Goal: Information Seeking & Learning: Find specific page/section

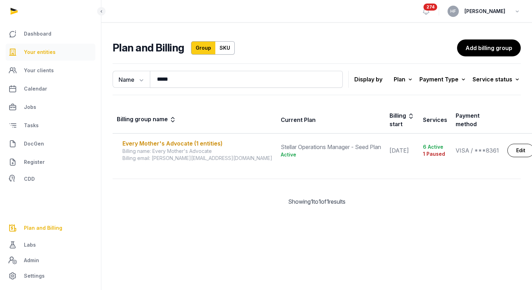
click at [46, 55] on span "Your entities" at bounding box center [40, 52] width 32 height 8
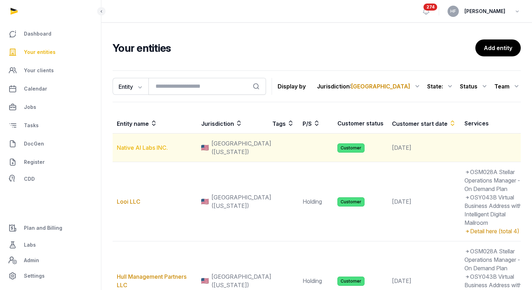
click at [150, 151] on link "Native AI Labs INC." at bounding box center [142, 147] width 51 height 7
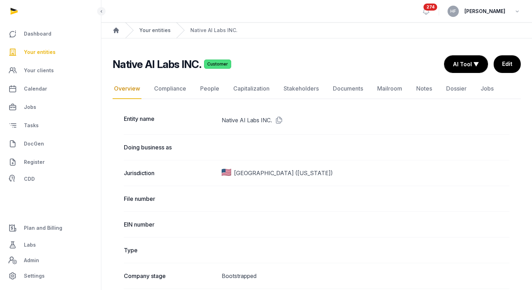
click at [158, 31] on link "Your entities" at bounding box center [154, 30] width 31 height 7
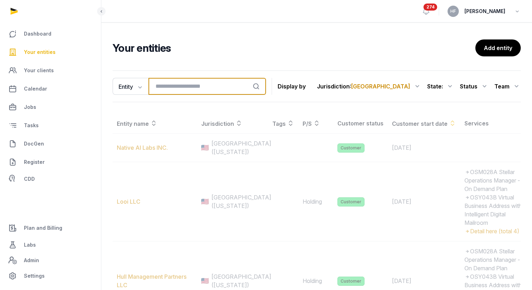
click at [176, 88] on input "search" at bounding box center [208, 86] width 118 height 17
type input "*"
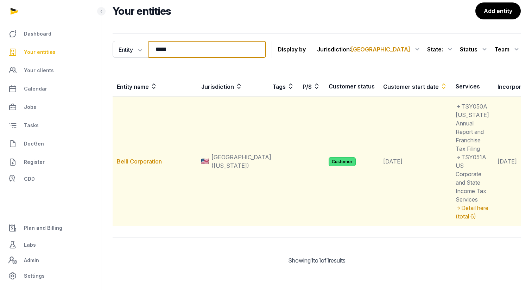
scroll to position [79, 0]
type input "*****"
click at [153, 158] on link "Belli Corporation" at bounding box center [139, 161] width 45 height 7
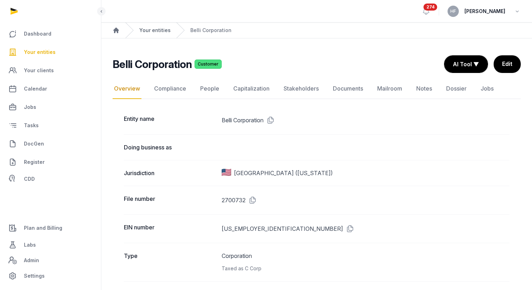
click at [154, 30] on link "Your entities" at bounding box center [154, 30] width 31 height 7
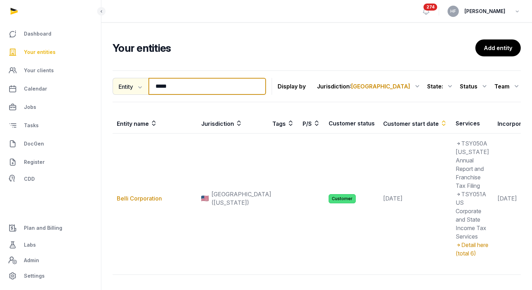
drag, startPoint x: 177, startPoint y: 87, endPoint x: 126, endPoint y: 81, distance: 51.7
click at [126, 81] on div "Entity Entity People Tags Services ***** Search" at bounding box center [189, 86] width 153 height 17
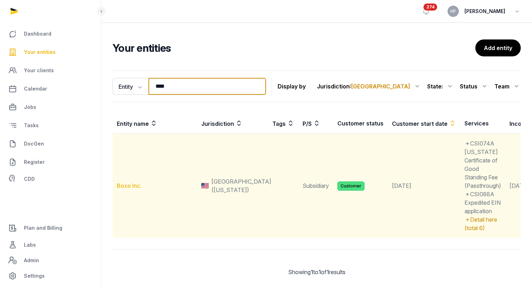
type input "****"
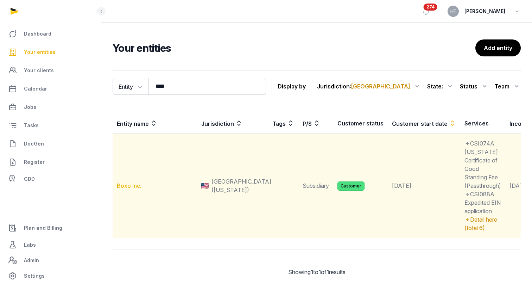
click at [131, 186] on link "Boxo Inc." at bounding box center [129, 185] width 25 height 7
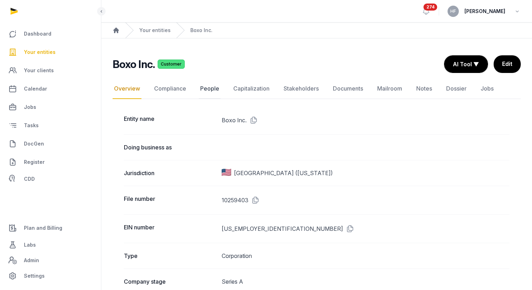
click at [203, 88] on link "People" at bounding box center [210, 88] width 22 height 20
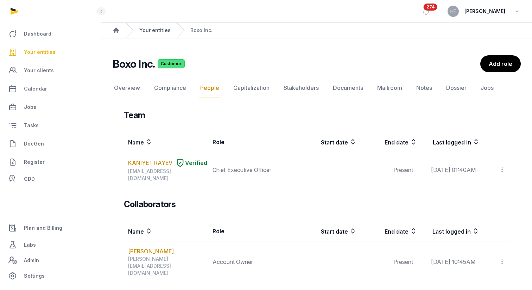
click at [159, 30] on link "Your entities" at bounding box center [154, 30] width 31 height 7
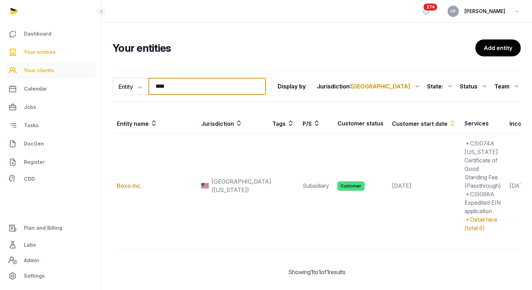
drag, startPoint x: 180, startPoint y: 86, endPoint x: 74, endPoint y: 78, distance: 106.3
click at [93, 80] on div "Dashboard Your entities Your clients Calendar Jobs Tasks DocGen Register CDD Pl…" at bounding box center [266, 150] width 532 height 301
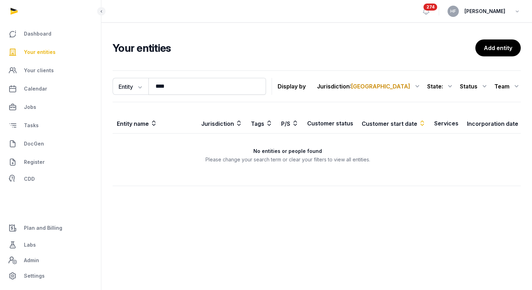
click at [408, 83] on span "[GEOGRAPHIC_DATA]" at bounding box center [380, 86] width 59 height 7
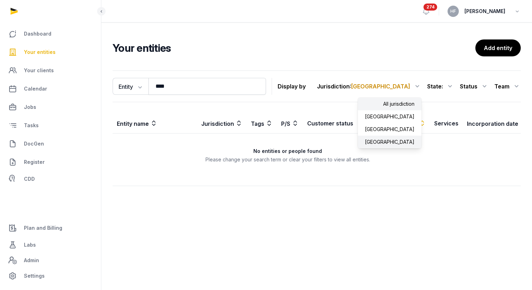
click at [400, 101] on div "All jurisdiction" at bounding box center [390, 104] width 64 height 13
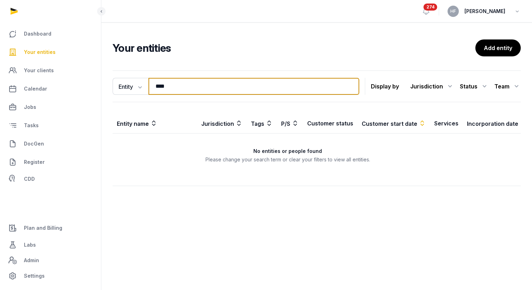
click at [289, 90] on input "****" at bounding box center [254, 86] width 211 height 17
type input "********"
drag, startPoint x: 202, startPoint y: 88, endPoint x: 98, endPoint y: 82, distance: 104.7
click at [98, 82] on div "Dashboard Your entities Your clients Calendar Jobs Tasks DocGen Register CDD Pl…" at bounding box center [266, 145] width 532 height 290
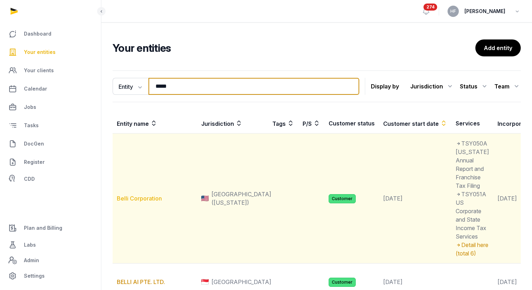
type input "*****"
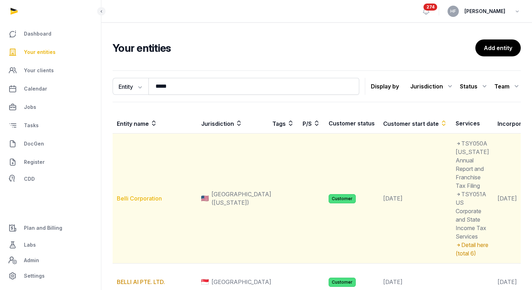
click at [152, 202] on link "Belli Corporation" at bounding box center [139, 198] width 45 height 7
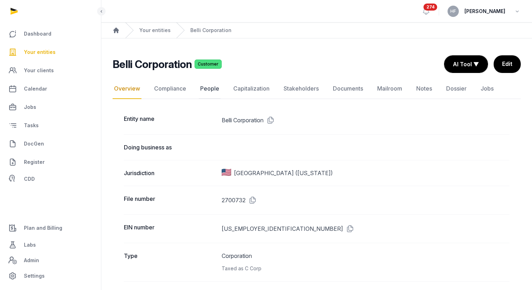
click at [207, 90] on link "People" at bounding box center [210, 88] width 22 height 20
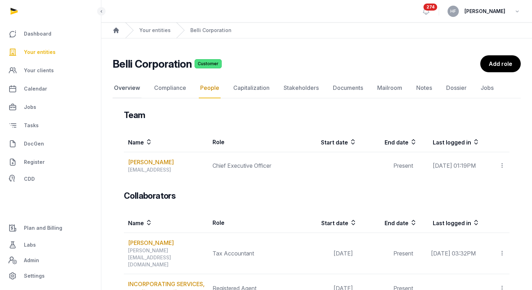
click at [133, 88] on link "Overview" at bounding box center [127, 88] width 29 height 20
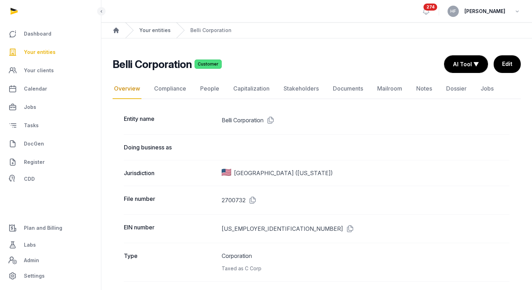
click at [155, 27] on link "Your entities" at bounding box center [154, 30] width 31 height 7
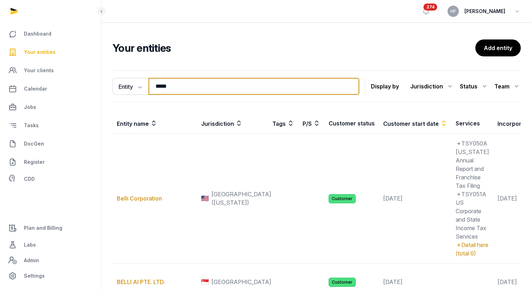
drag, startPoint x: 173, startPoint y: 83, endPoint x: 98, endPoint y: 81, distance: 75.0
click at [98, 81] on div "Dashboard Your entities Your clients Calendar Jobs Tasks DocGen Register CDD Pl…" at bounding box center [266, 182] width 532 height 364
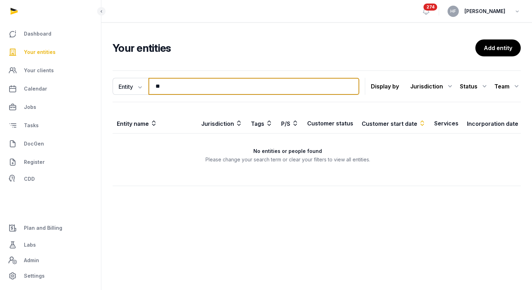
type input "*"
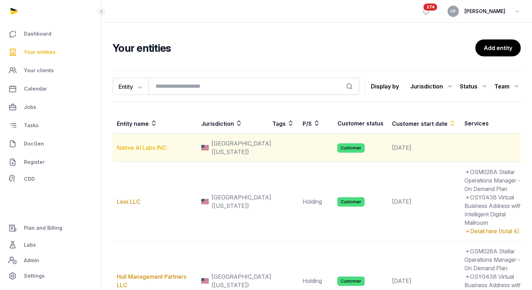
click at [141, 151] on link "Native AI Labs INC." at bounding box center [142, 147] width 51 height 7
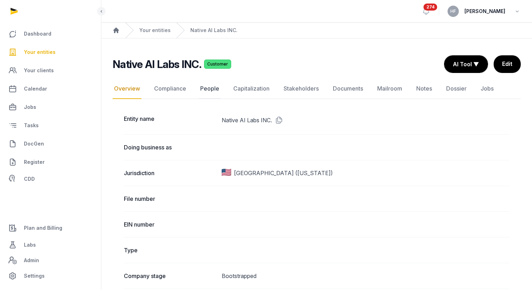
click at [210, 88] on link "People" at bounding box center [210, 88] width 22 height 20
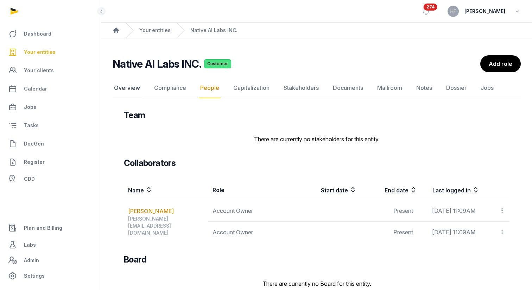
click at [129, 92] on link "Overview" at bounding box center [127, 88] width 29 height 20
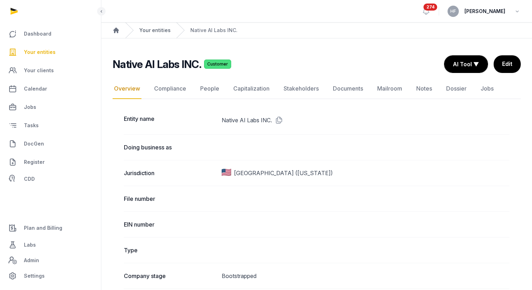
click at [156, 31] on link "Your entities" at bounding box center [154, 30] width 31 height 7
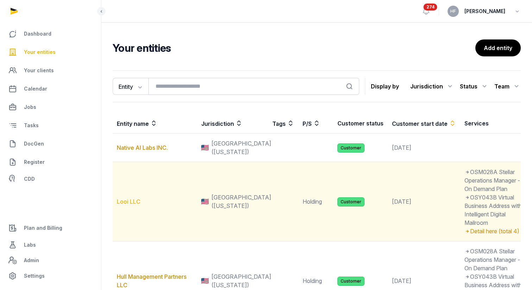
click at [137, 205] on link "Looi LLC" at bounding box center [129, 201] width 24 height 7
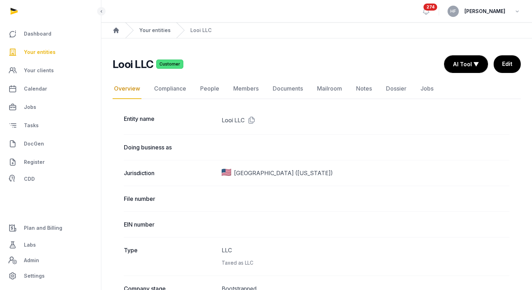
click at [163, 30] on link "Your entities" at bounding box center [154, 30] width 31 height 7
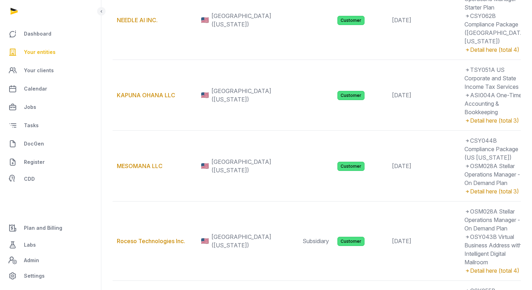
scroll to position [416, 0]
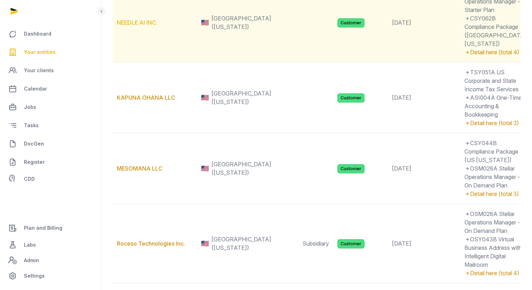
click at [140, 26] on link "NEEDLE AI INC." at bounding box center [137, 22] width 41 height 7
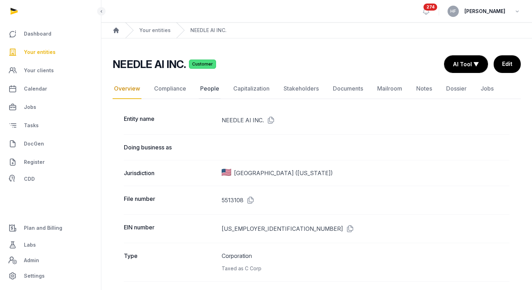
click at [215, 90] on link "People" at bounding box center [210, 88] width 22 height 20
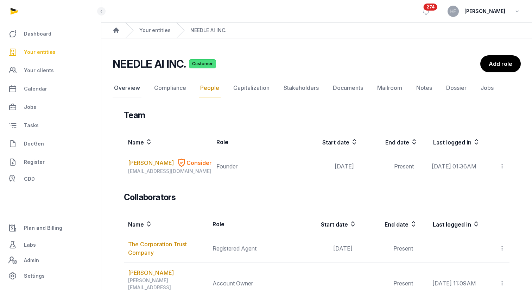
click at [133, 88] on link "Overview" at bounding box center [127, 88] width 29 height 20
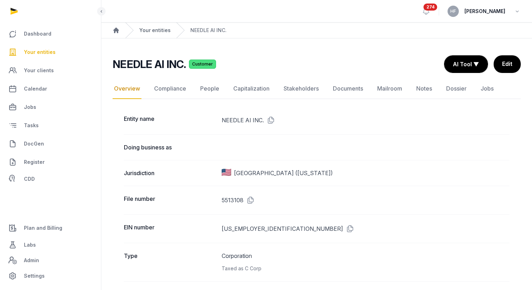
click at [146, 30] on link "Your entities" at bounding box center [154, 30] width 31 height 7
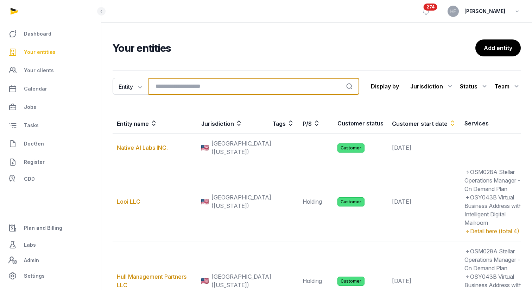
click at [183, 84] on input "search" at bounding box center [254, 86] width 211 height 17
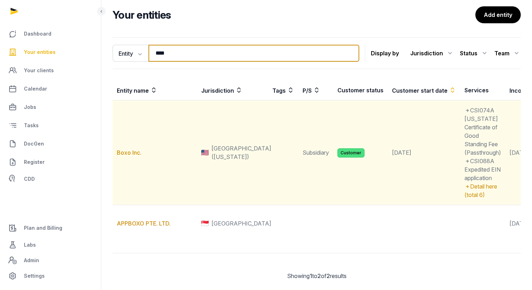
scroll to position [35, 0]
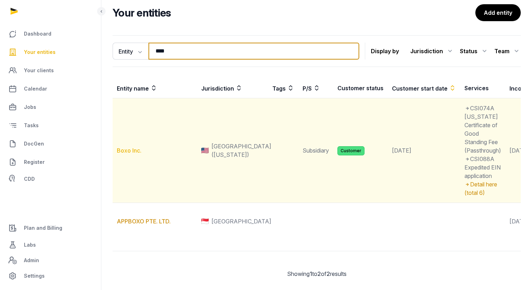
type input "****"
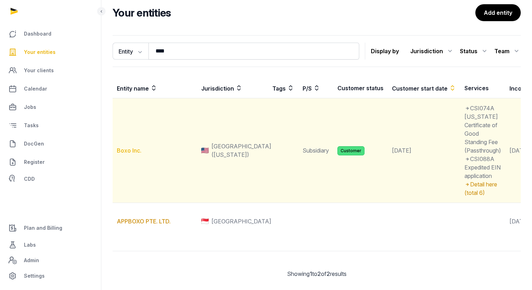
click at [130, 149] on link "Boxo Inc." at bounding box center [129, 150] width 25 height 7
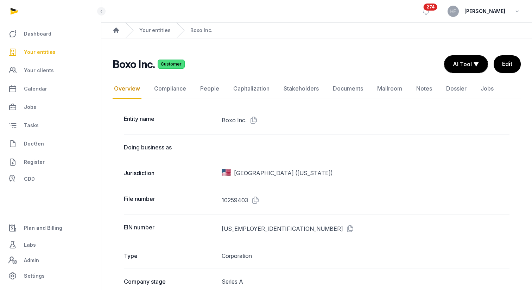
click at [197, 86] on nav "Overview Compliance People Capitalization Stakeholders Documents Mailroom Notes…" at bounding box center [317, 88] width 408 height 20
click at [206, 88] on link "People" at bounding box center [210, 88] width 22 height 20
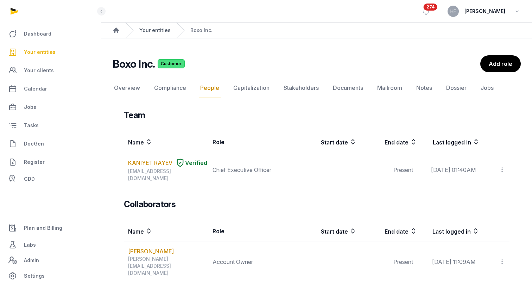
click at [156, 27] on link "Your entities" at bounding box center [154, 30] width 31 height 7
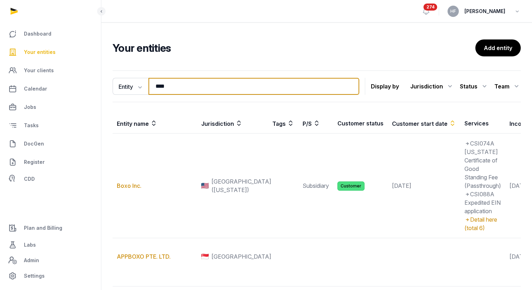
drag, startPoint x: 182, startPoint y: 87, endPoint x: 109, endPoint y: 85, distance: 73.3
click at [112, 85] on div "Entity Entity People Tags Services **** Search Display by Jurisdiction All juri…" at bounding box center [316, 197] width 431 height 259
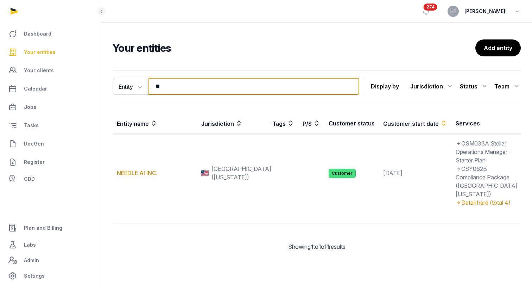
type input "*"
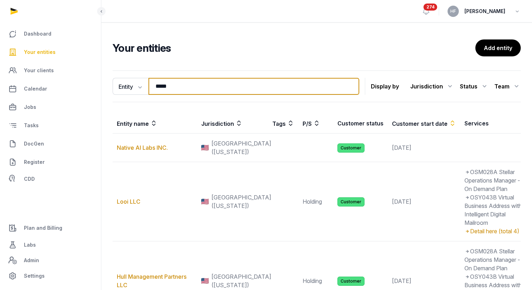
type input "******"
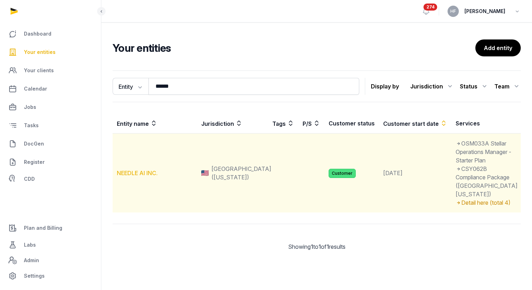
click at [152, 176] on link "NEEDLE AI INC." at bounding box center [137, 172] width 41 height 7
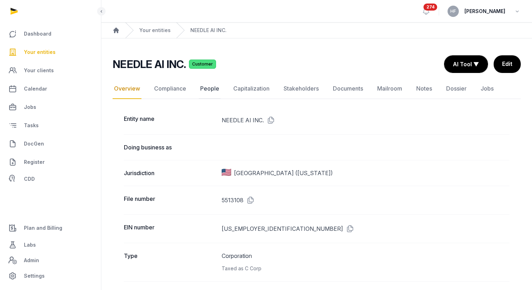
click at [212, 90] on link "People" at bounding box center [210, 88] width 22 height 20
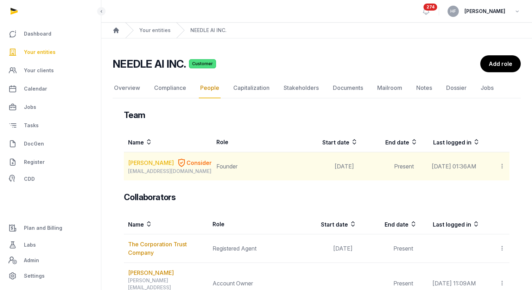
click at [142, 162] on link "[PERSON_NAME]" at bounding box center [151, 162] width 46 height 8
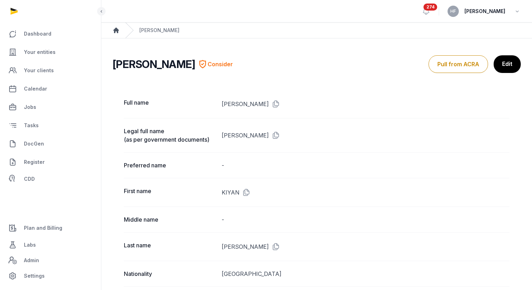
click at [118, 31] on icon "Breadcrumb" at bounding box center [116, 30] width 6 height 6
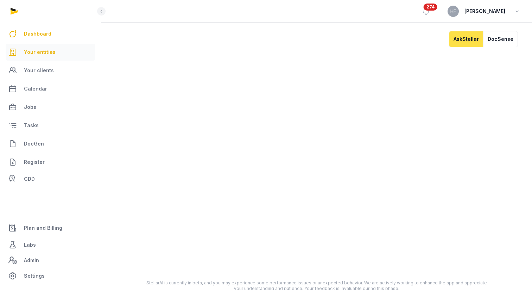
click at [51, 49] on span "Your entities" at bounding box center [40, 52] width 32 height 8
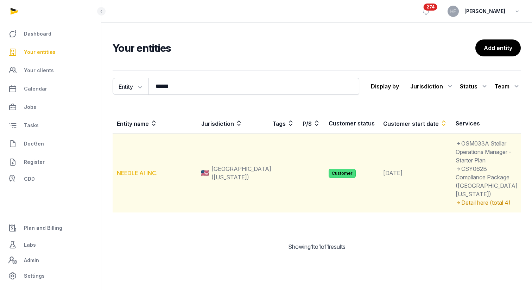
click at [143, 176] on link "NEEDLE AI INC." at bounding box center [137, 172] width 41 height 7
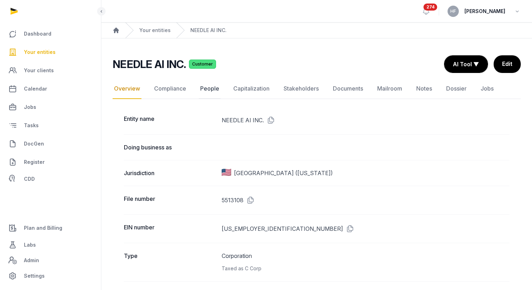
click at [209, 91] on link "People" at bounding box center [210, 88] width 22 height 20
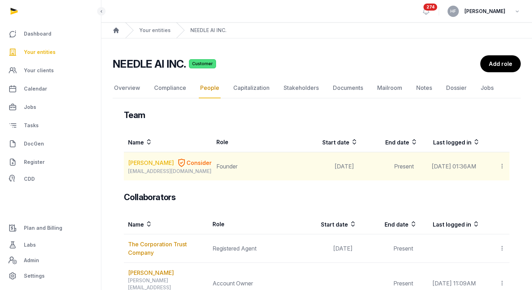
click at [137, 163] on link "[PERSON_NAME]" at bounding box center [151, 162] width 46 height 8
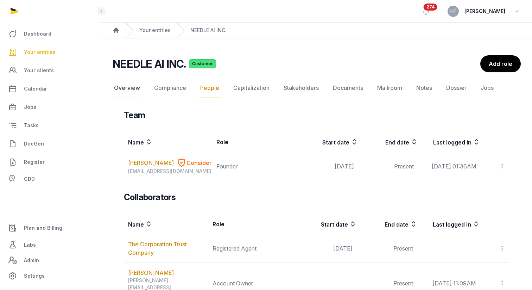
click at [123, 89] on link "Overview" at bounding box center [127, 88] width 29 height 20
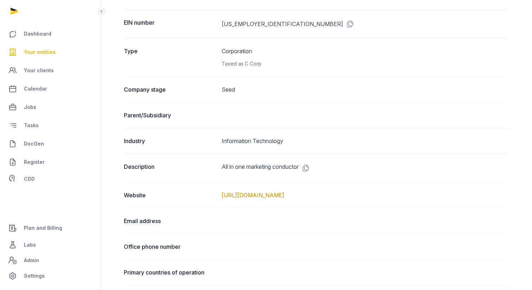
scroll to position [206, 0]
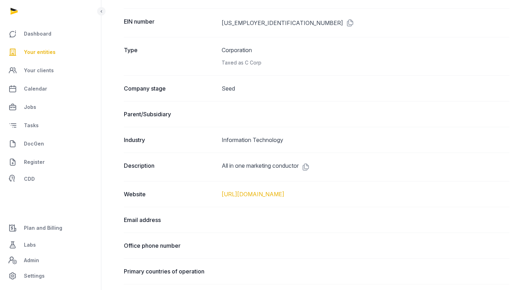
click at [281, 194] on link "[URL][DOMAIN_NAME]" at bounding box center [253, 193] width 63 height 7
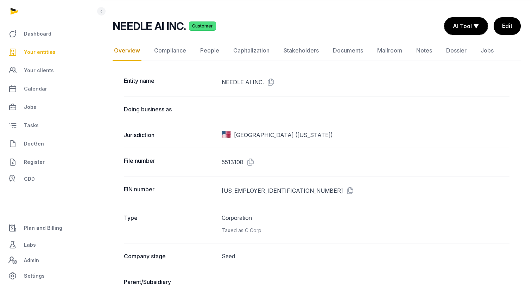
scroll to position [0, 0]
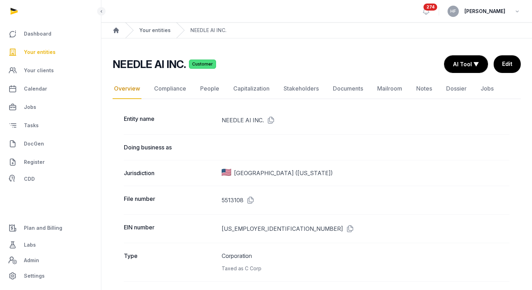
click at [157, 33] on link "Your entities" at bounding box center [154, 30] width 31 height 7
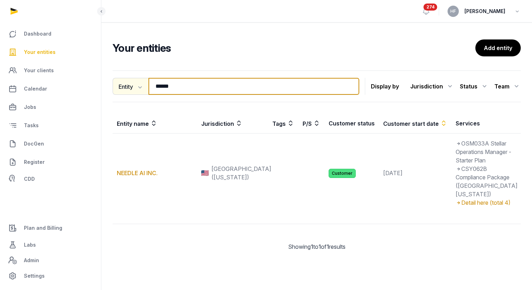
drag, startPoint x: 180, startPoint y: 86, endPoint x: 127, endPoint y: 86, distance: 52.5
click at [136, 86] on div "Entity Entity People Tags Services ****** Search" at bounding box center [236, 86] width 247 height 17
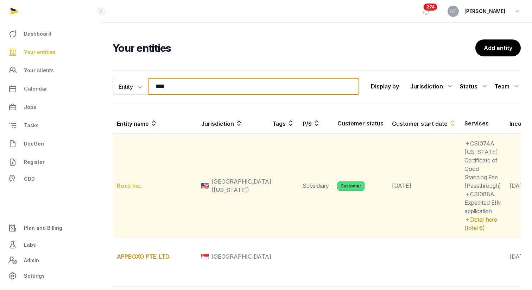
type input "****"
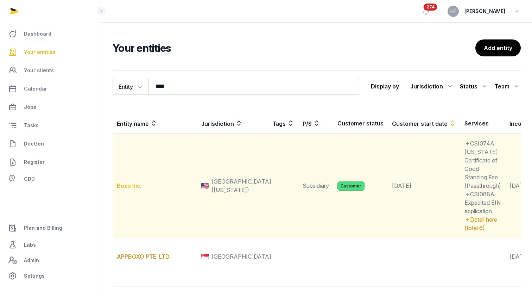
click at [136, 185] on link "Boxo Inc." at bounding box center [129, 185] width 25 height 7
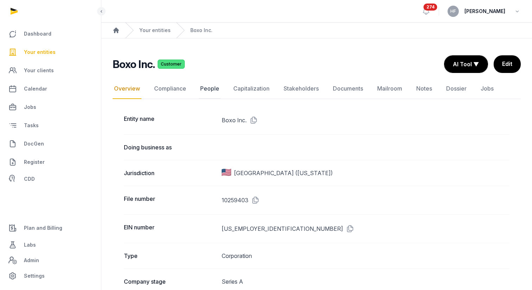
click at [209, 86] on link "People" at bounding box center [210, 88] width 22 height 20
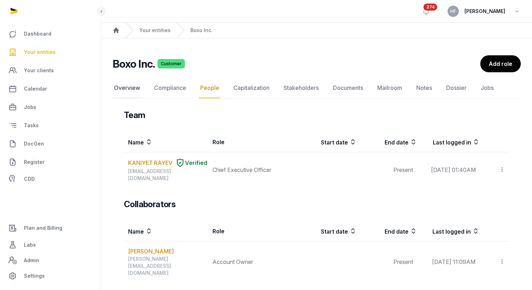
click at [127, 89] on link "Overview" at bounding box center [127, 88] width 29 height 20
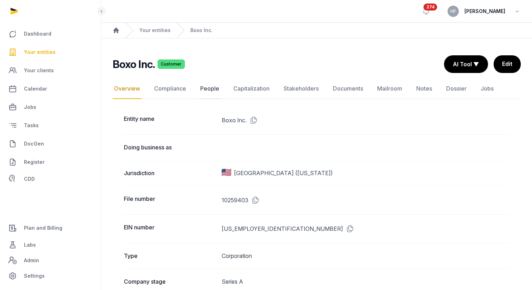
click at [209, 87] on link "People" at bounding box center [210, 88] width 22 height 20
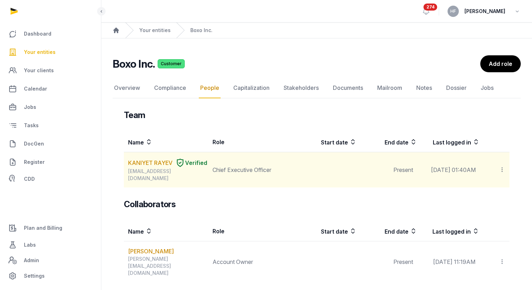
click at [504, 166] on icon at bounding box center [502, 169] width 6 height 7
click at [489, 200] on span "Edit role" at bounding box center [488, 202] width 20 height 7
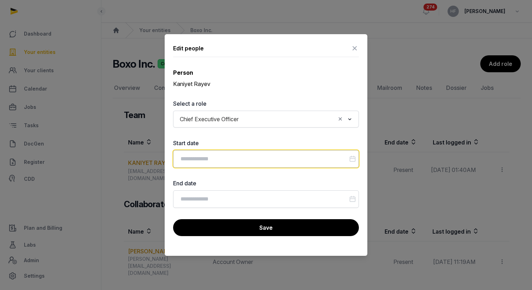
click at [277, 162] on input "Datepicker input" at bounding box center [266, 159] width 186 height 18
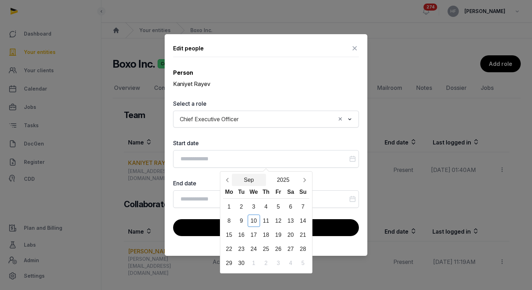
click at [249, 179] on button "Sep" at bounding box center [249, 180] width 34 height 12
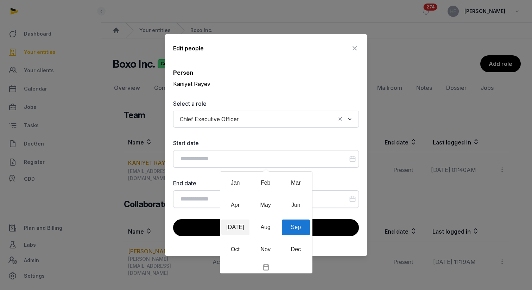
click at [232, 225] on div "[DATE]" at bounding box center [235, 226] width 28 height 15
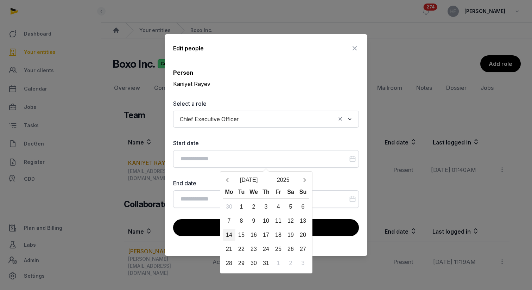
click at [229, 233] on div "14" at bounding box center [229, 234] width 12 height 12
type input "**********"
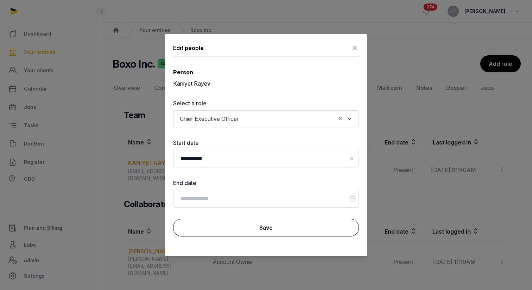
click at [255, 229] on button "Save" at bounding box center [266, 228] width 186 height 18
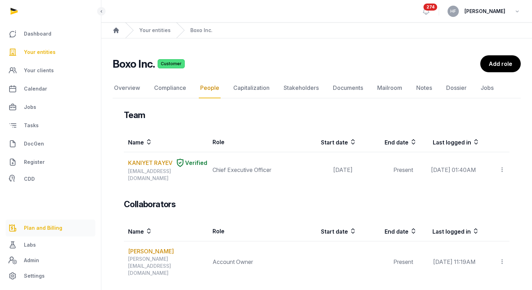
click at [47, 228] on span "Plan and Billing" at bounding box center [43, 228] width 38 height 8
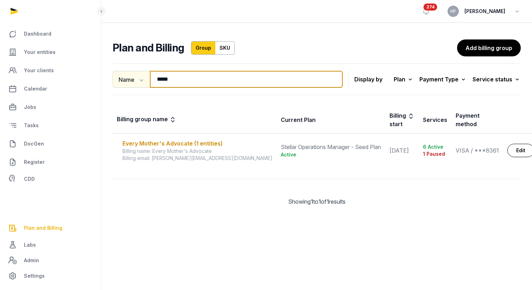
drag, startPoint x: 177, startPoint y: 80, endPoint x: 128, endPoint y: 79, distance: 49.3
click at [128, 79] on div "Name Name Email ***** Search" at bounding box center [228, 79] width 230 height 17
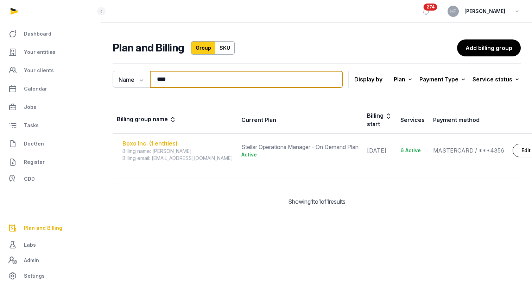
type input "****"
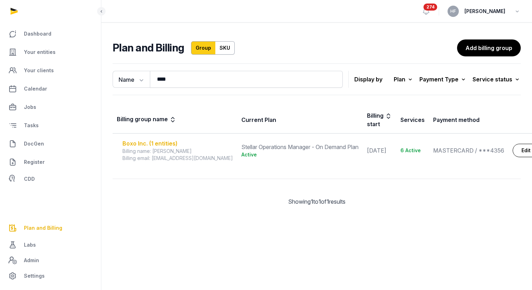
click at [167, 139] on div "Boxo Inc. (1 entities)" at bounding box center [178, 143] width 111 height 8
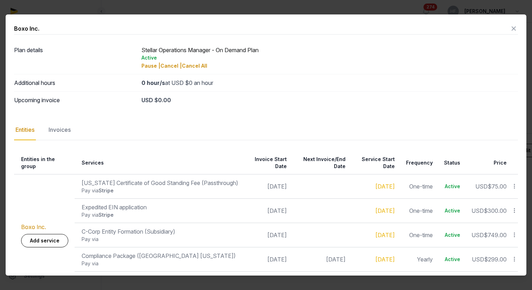
click at [513, 28] on icon at bounding box center [514, 28] width 8 height 11
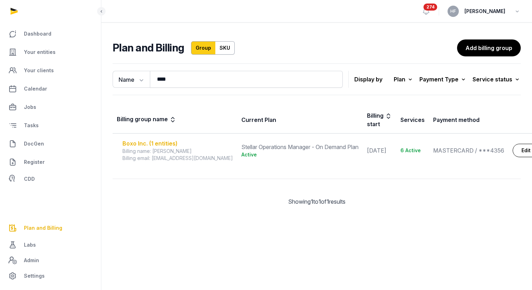
click at [165, 139] on div "Boxo Inc. (1 entities)" at bounding box center [178, 143] width 111 height 8
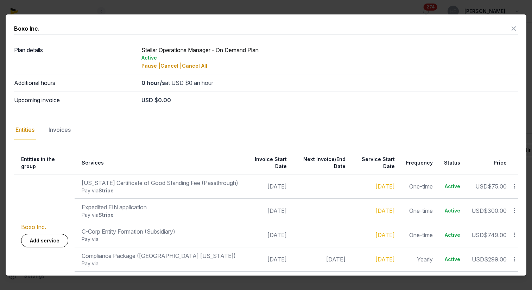
click at [514, 32] on icon at bounding box center [514, 28] width 8 height 11
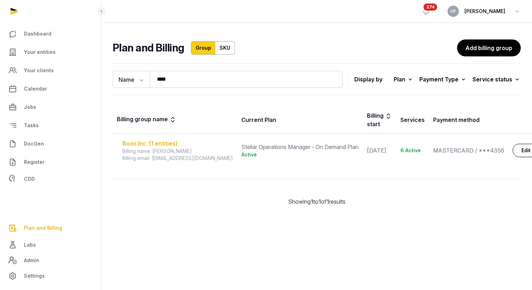
click at [150, 139] on div "Boxo Inc. (1 entities)" at bounding box center [178, 143] width 111 height 8
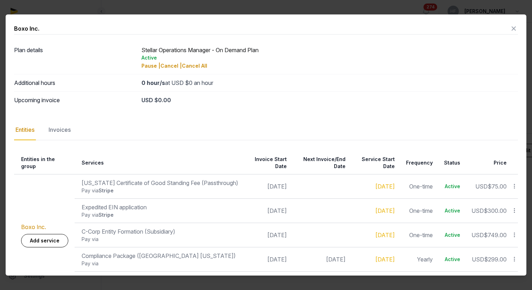
click at [511, 27] on icon at bounding box center [514, 28] width 8 height 11
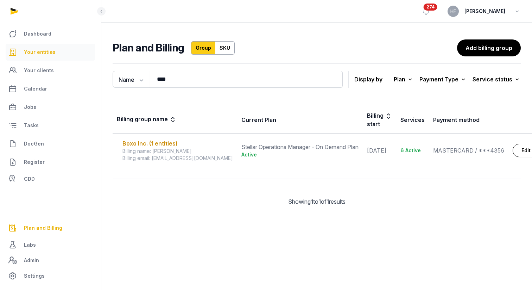
click at [50, 53] on span "Your entities" at bounding box center [40, 52] width 32 height 8
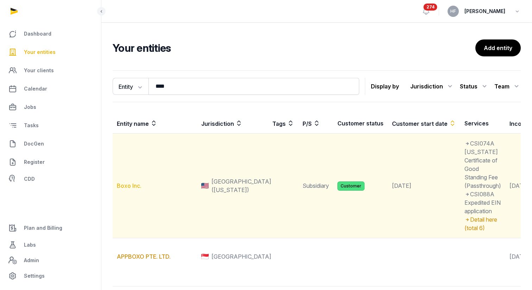
click at [126, 188] on link "Boxo Inc." at bounding box center [129, 185] width 25 height 7
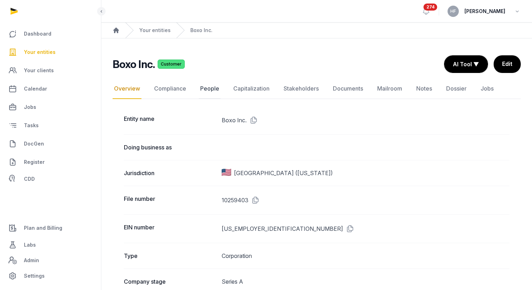
click at [207, 92] on link "People" at bounding box center [210, 88] width 22 height 20
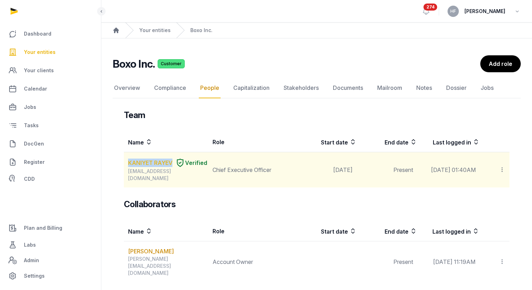
drag, startPoint x: 124, startPoint y: 163, endPoint x: 172, endPoint y: 165, distance: 47.9
click at [172, 165] on td "KANIYET RAYEV Verified [EMAIL_ADDRESS][DOMAIN_NAME]" at bounding box center [166, 170] width 84 height 36
copy link "KANIYET RAYEV"
click at [153, 160] on link "KANIYET RAYEV" at bounding box center [150, 162] width 44 height 8
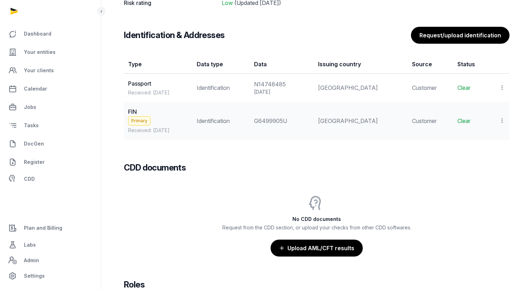
scroll to position [610, 0]
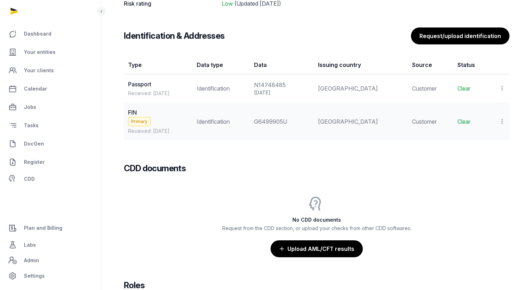
click at [503, 88] on icon at bounding box center [502, 87] width 6 height 7
click at [488, 107] on span "View" at bounding box center [492, 107] width 13 height 7
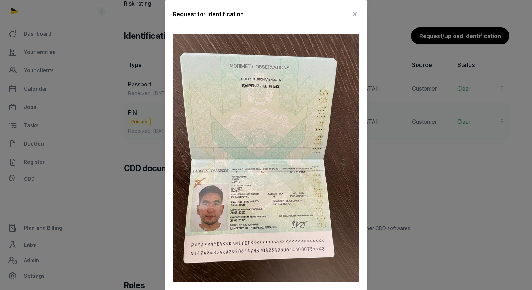
click at [355, 15] on icon at bounding box center [355, 13] width 8 height 11
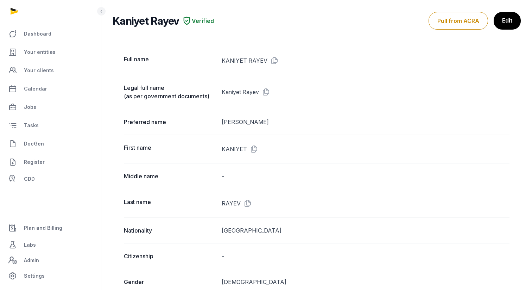
scroll to position [0, 0]
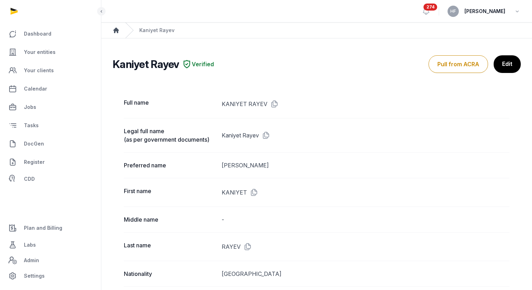
click at [115, 29] on icon "Breadcrumb" at bounding box center [116, 30] width 6 height 6
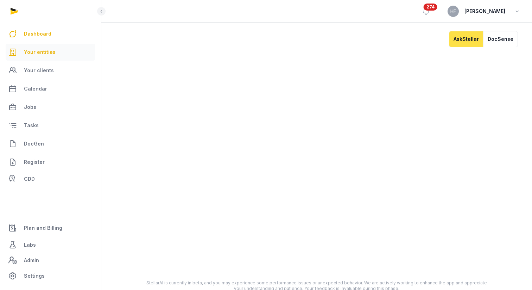
click at [52, 47] on link "Your entities" at bounding box center [51, 52] width 90 height 17
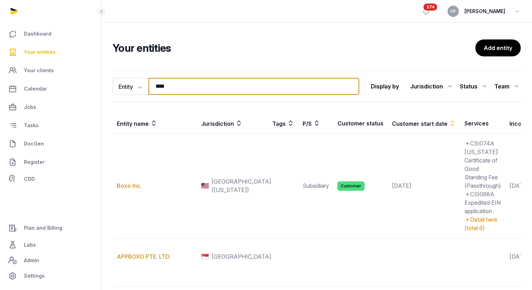
drag, startPoint x: 180, startPoint y: 86, endPoint x: 96, endPoint y: 85, distance: 84.5
click at [99, 85] on div "Dashboard Your entities Your clients Calendar Jobs Tasks DocGen Register CDD Pl…" at bounding box center [266, 169] width 532 height 338
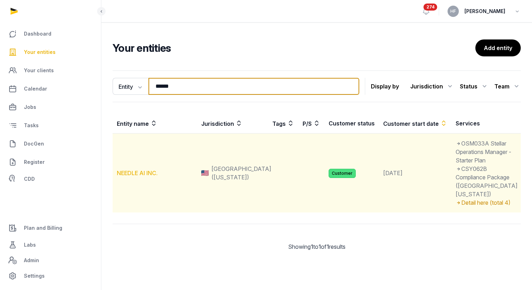
type input "******"
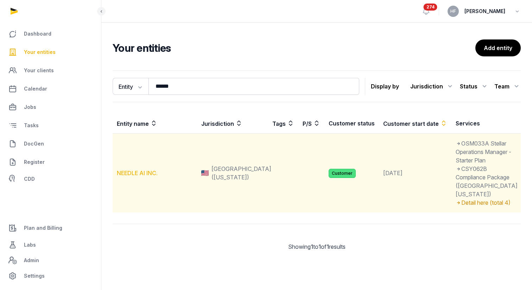
click at [142, 176] on link "NEEDLE AI INC." at bounding box center [137, 172] width 41 height 7
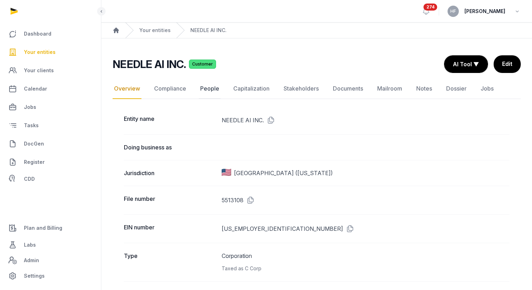
click at [211, 84] on link "People" at bounding box center [210, 88] width 22 height 20
